Goal: Task Accomplishment & Management: Complete application form

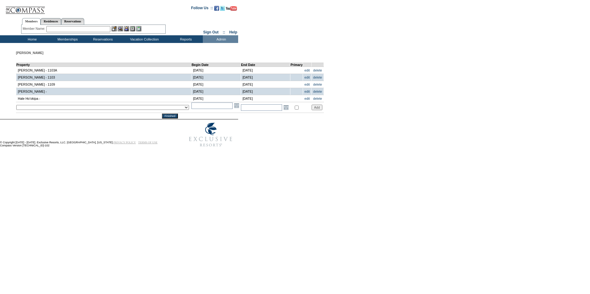
click at [57, 108] on select "__December 7, 2022 – [DATE] - __Holy Land 01 - __Holy Land 02 - __Holy Land 03 …" at bounding box center [102, 107] width 173 height 5
select select "366"
click at [16, 107] on select "__December 7, 2022 – [DATE] - __Holy Land 01 - __Holy Land 02 - __Holy Land 03 …" at bounding box center [102, 107] width 173 height 5
click at [191, 107] on input "text" at bounding box center [211, 106] width 41 height 6
type input "[DATE]"
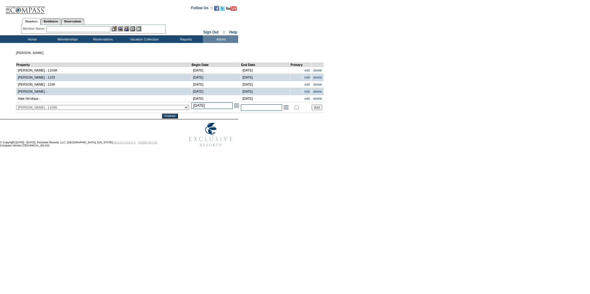
type input "[DATE]"
click at [241, 111] on input "text" at bounding box center [261, 107] width 41 height 6
type input "[DATE]"
click at [311, 110] on input "Add" at bounding box center [316, 108] width 11 height 6
